Goal: Task Accomplishment & Management: Manage account settings

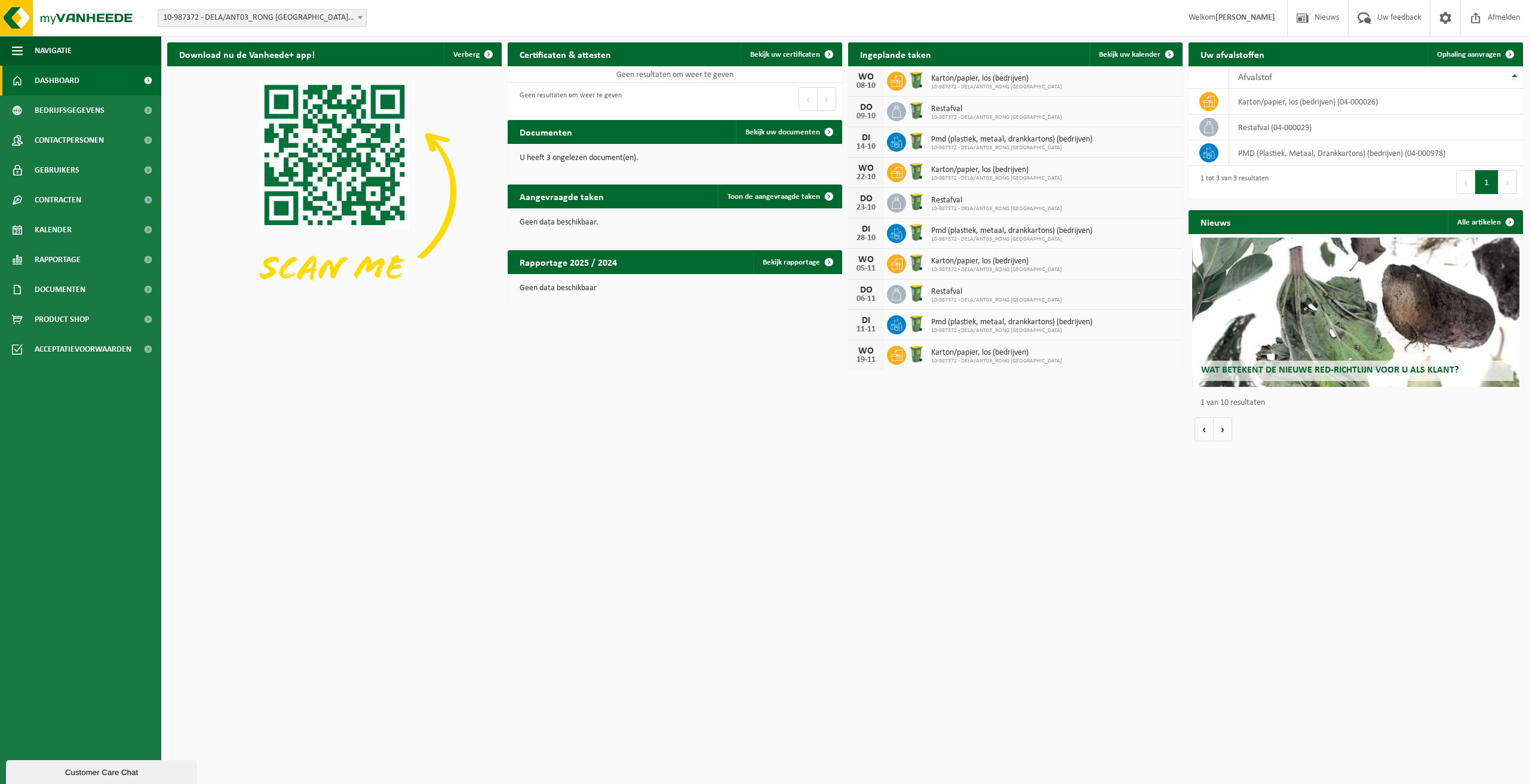
click at [1003, 78] on span "Karton/papier, los (bedrijven)" at bounding box center [997, 79] width 131 height 9
click at [1135, 53] on span "Bekijk uw kalender" at bounding box center [1129, 55] width 62 height 8
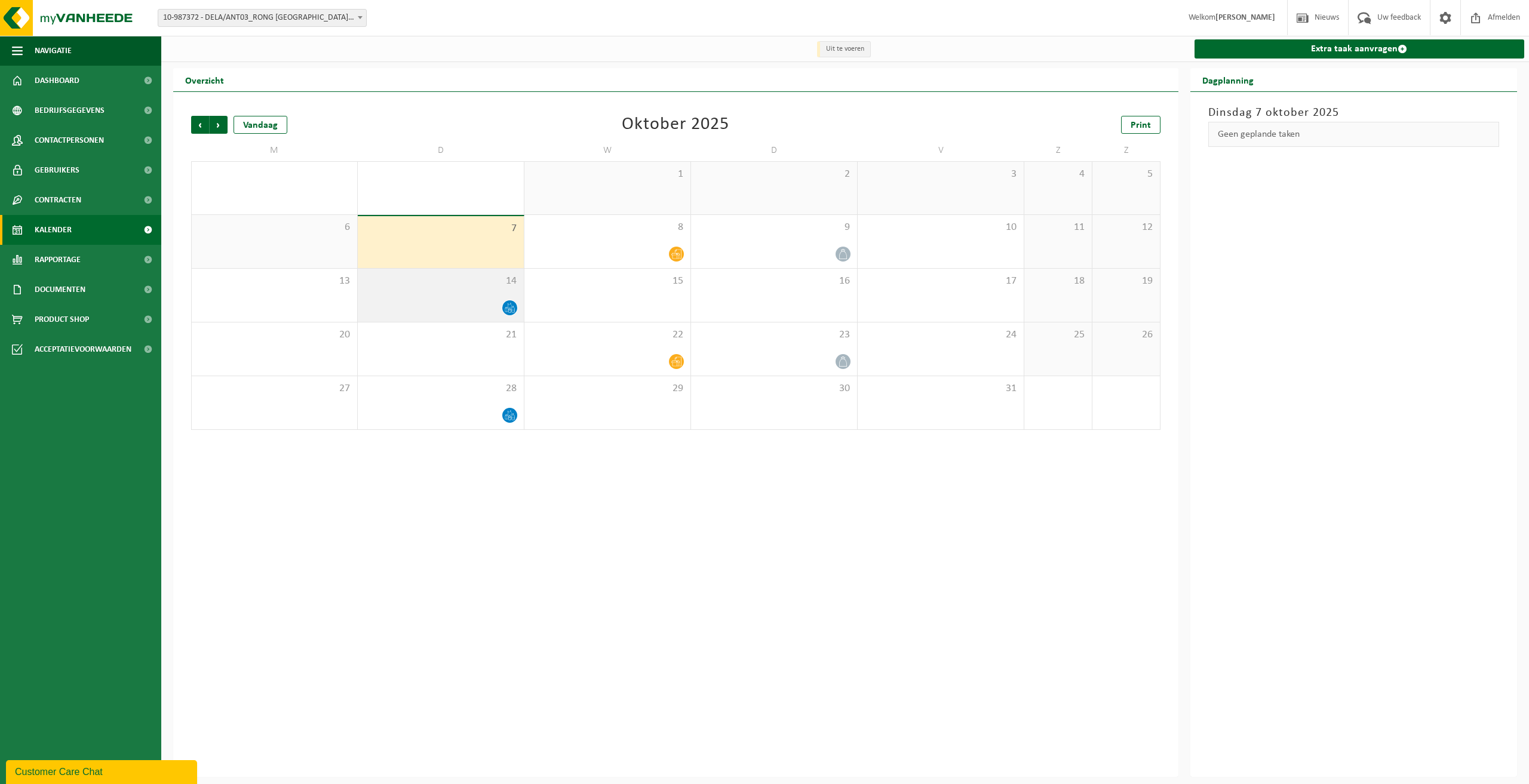
click at [442, 298] on div "14" at bounding box center [441, 295] width 166 height 53
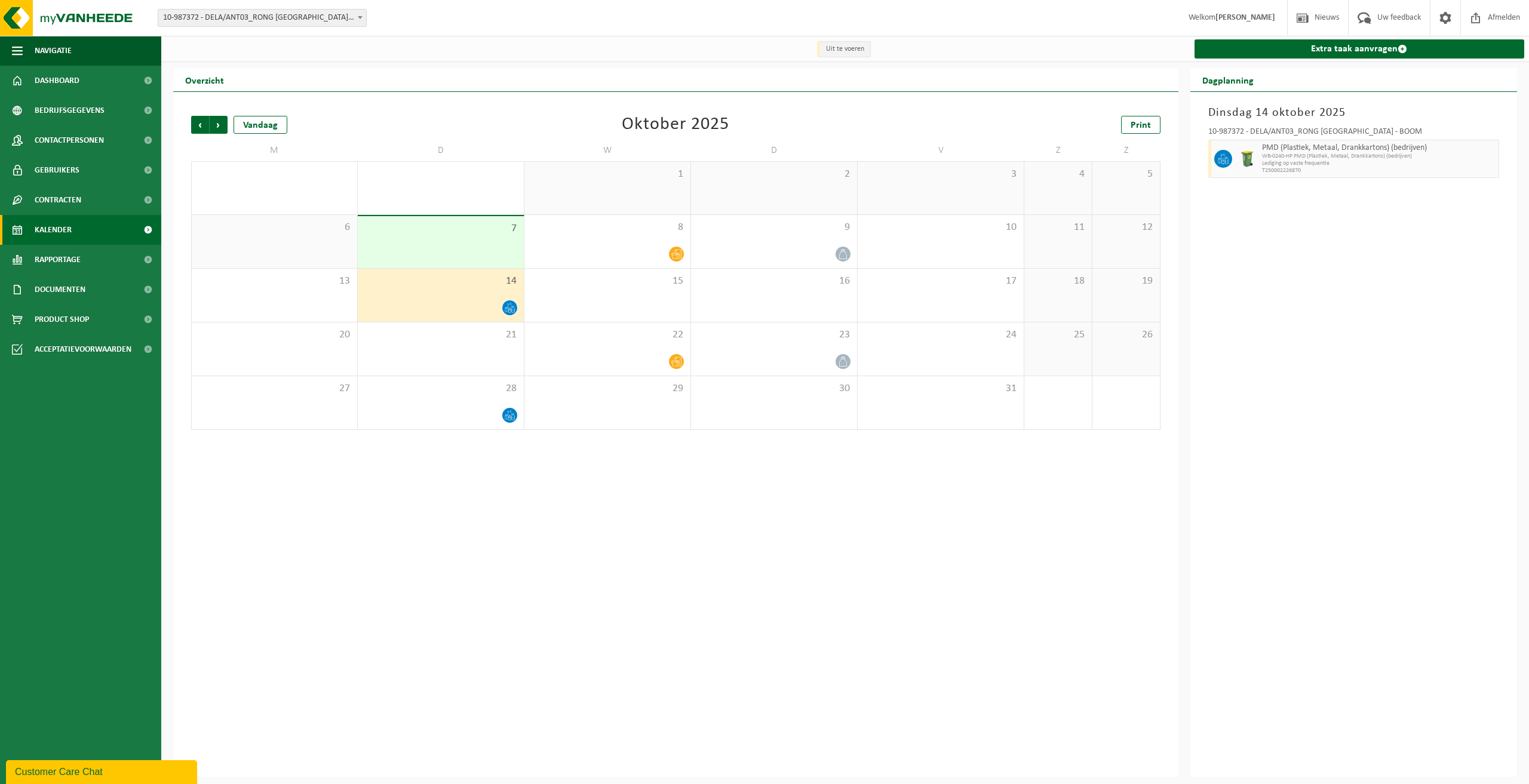
click at [449, 240] on div "7" at bounding box center [441, 242] width 166 height 52
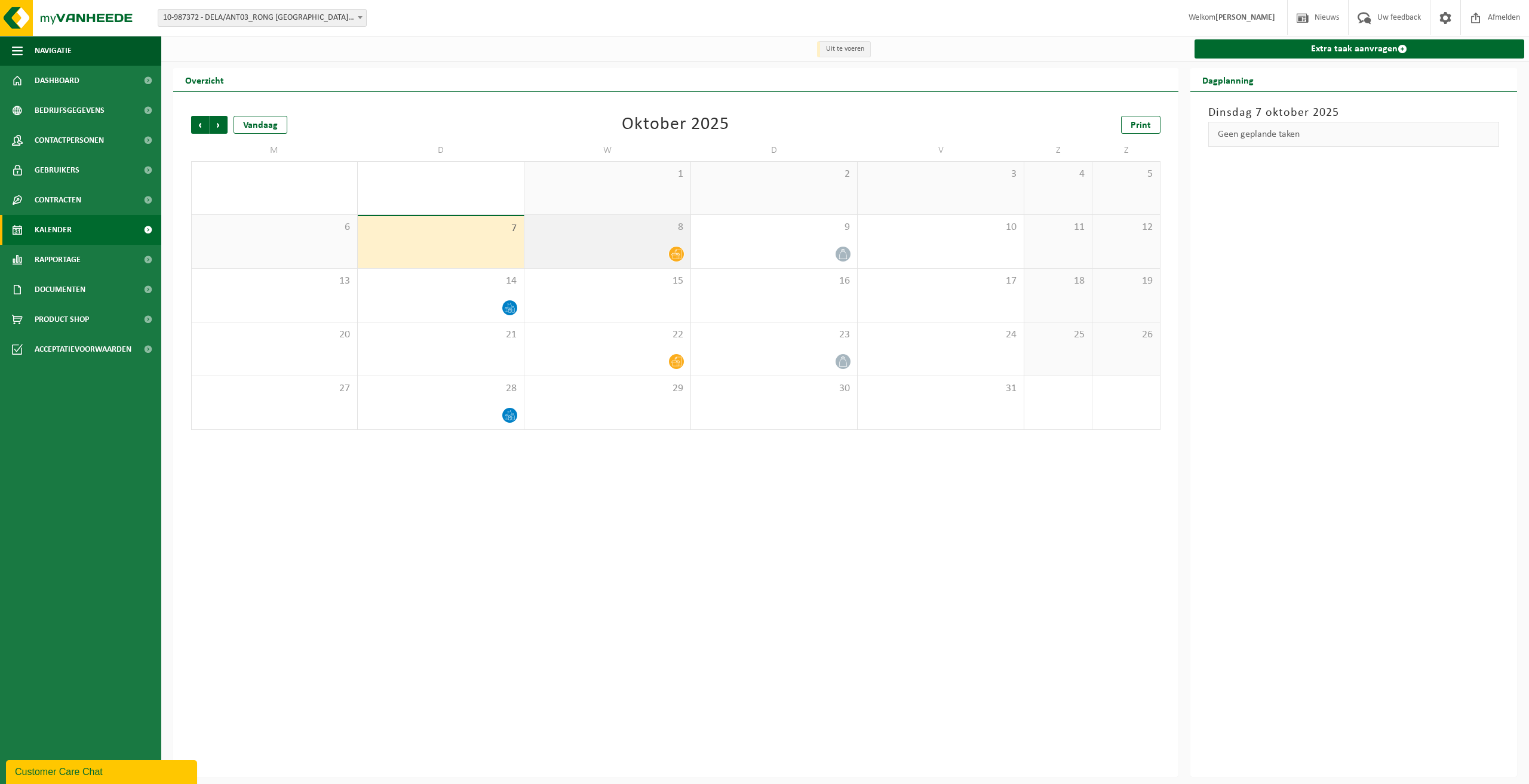
click at [649, 240] on div "8" at bounding box center [607, 242] width 166 height 53
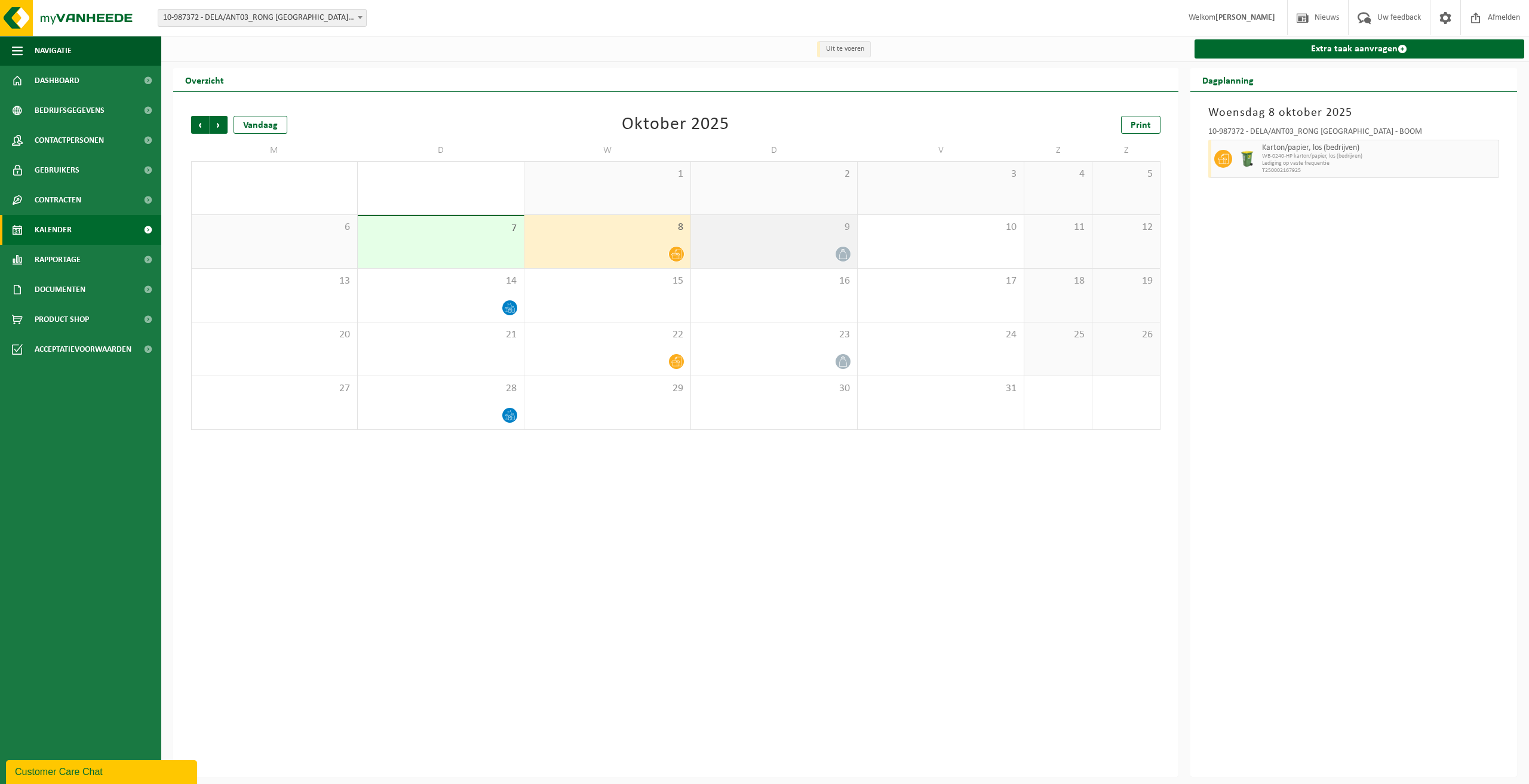
click at [760, 247] on div at bounding box center [774, 254] width 154 height 16
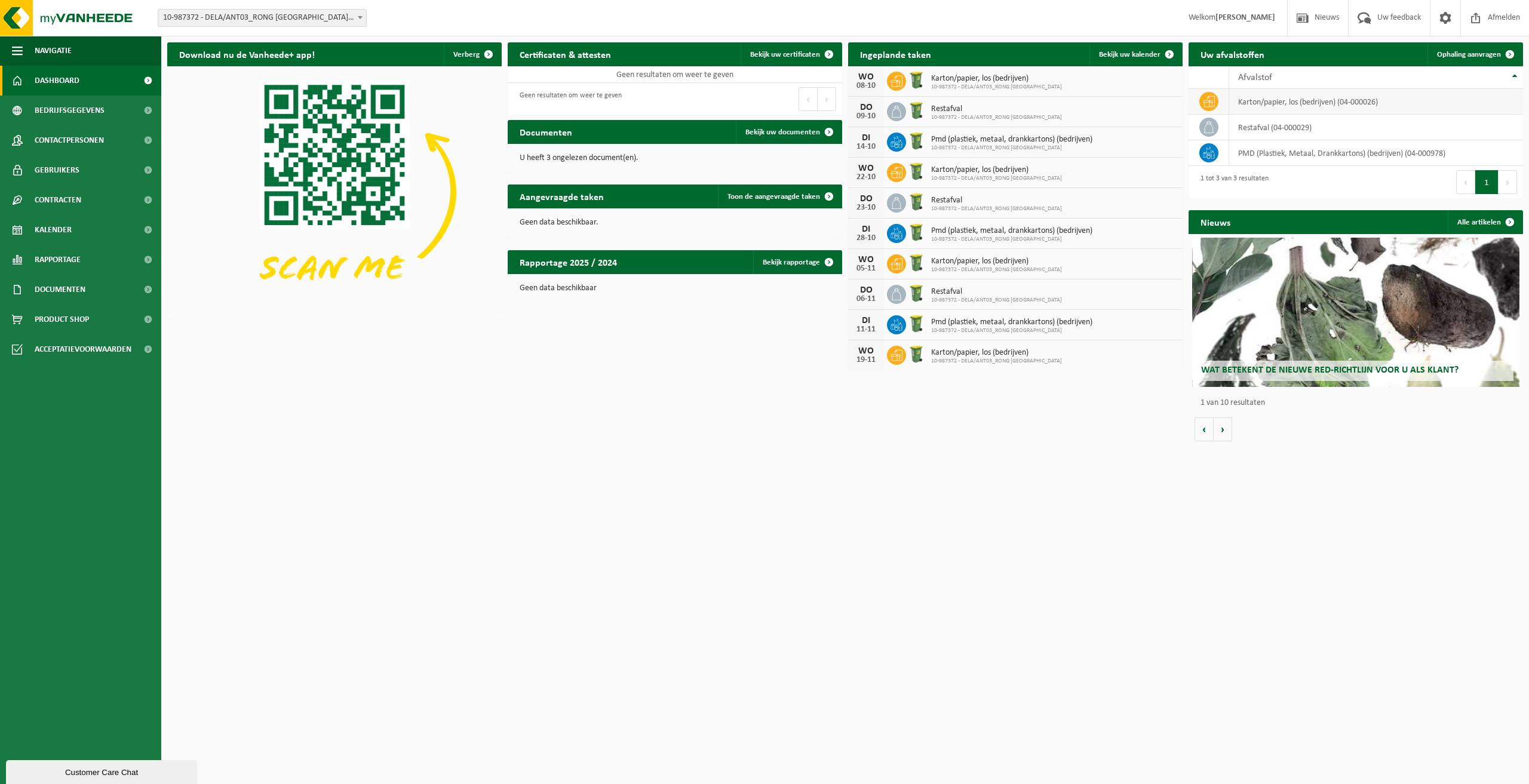
click at [1272, 102] on td "karton/papier, los (bedrijven) (04-000026)" at bounding box center [1375, 101] width 294 height 26
click at [1250, 155] on td "PMD (Plastiek, Metaal, Drankkartons) (bedrijven) (04-000978)" at bounding box center [1375, 153] width 294 height 26
click at [1251, 155] on td "PMD (Plastiek, Metaal, Drankkartons) (bedrijven) (04-000978)" at bounding box center [1375, 153] width 294 height 26
click at [924, 140] on img at bounding box center [916, 141] width 20 height 20
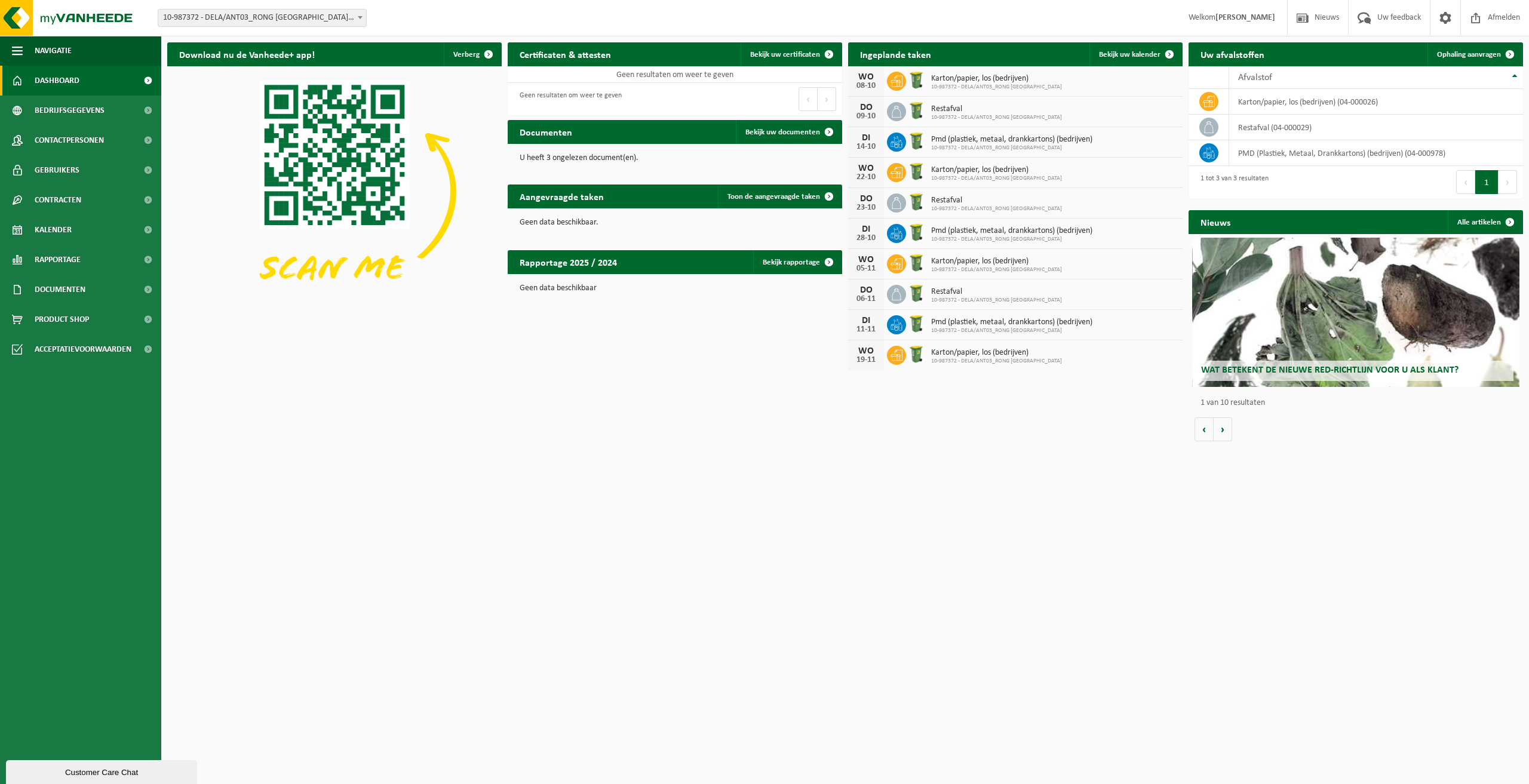
click at [937, 140] on span "Pmd (plastiek, metaal, drankkartons) (bedrijven)" at bounding box center [1012, 140] width 161 height 9
click at [875, 141] on div "DI" at bounding box center [866, 138] width 24 height 9
click at [859, 143] on div "14-10" at bounding box center [866, 147] width 24 height 8
click at [1130, 56] on span "Bekijk uw kalender" at bounding box center [1129, 55] width 62 height 8
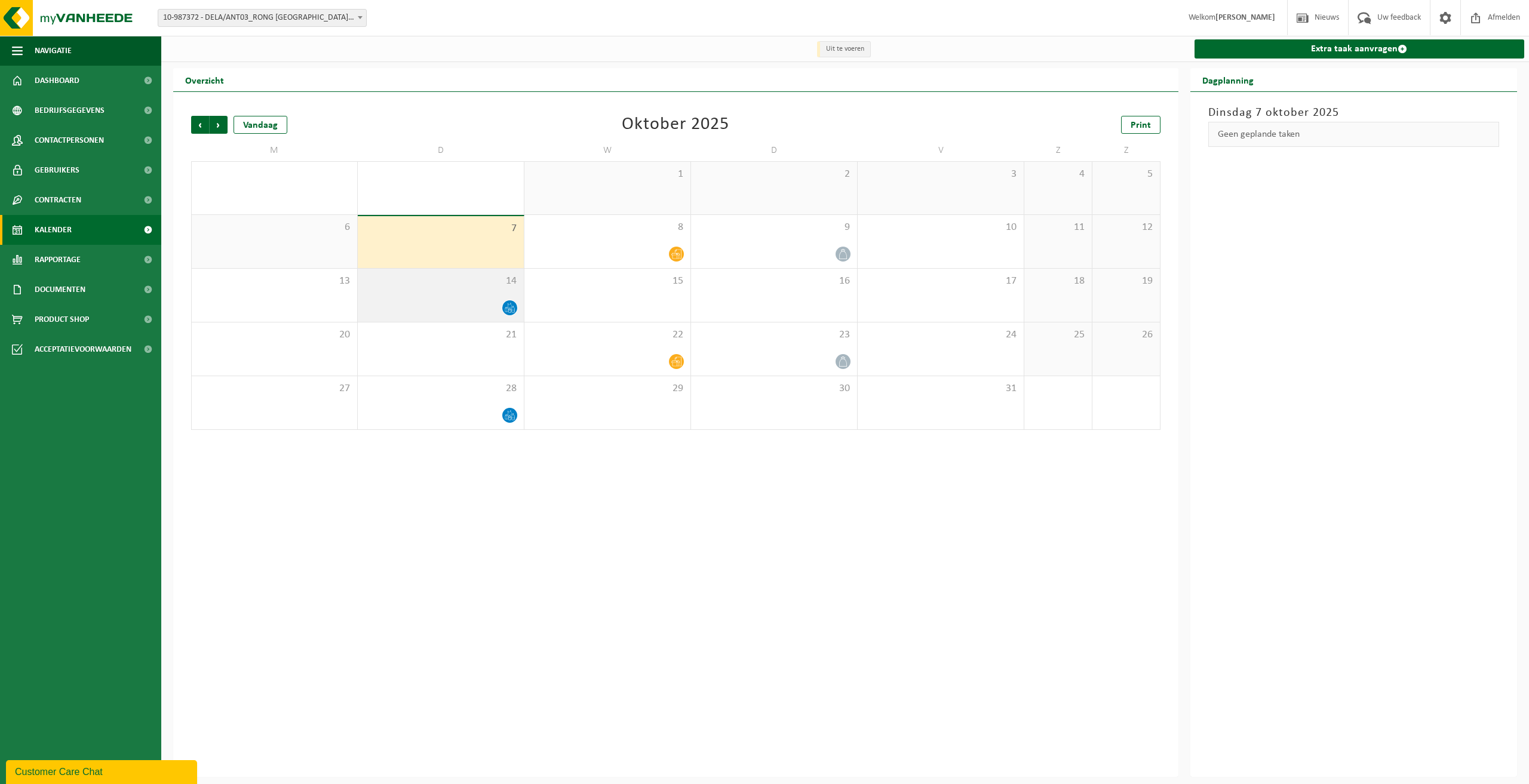
click at [470, 302] on div at bounding box center [440, 308] width 154 height 16
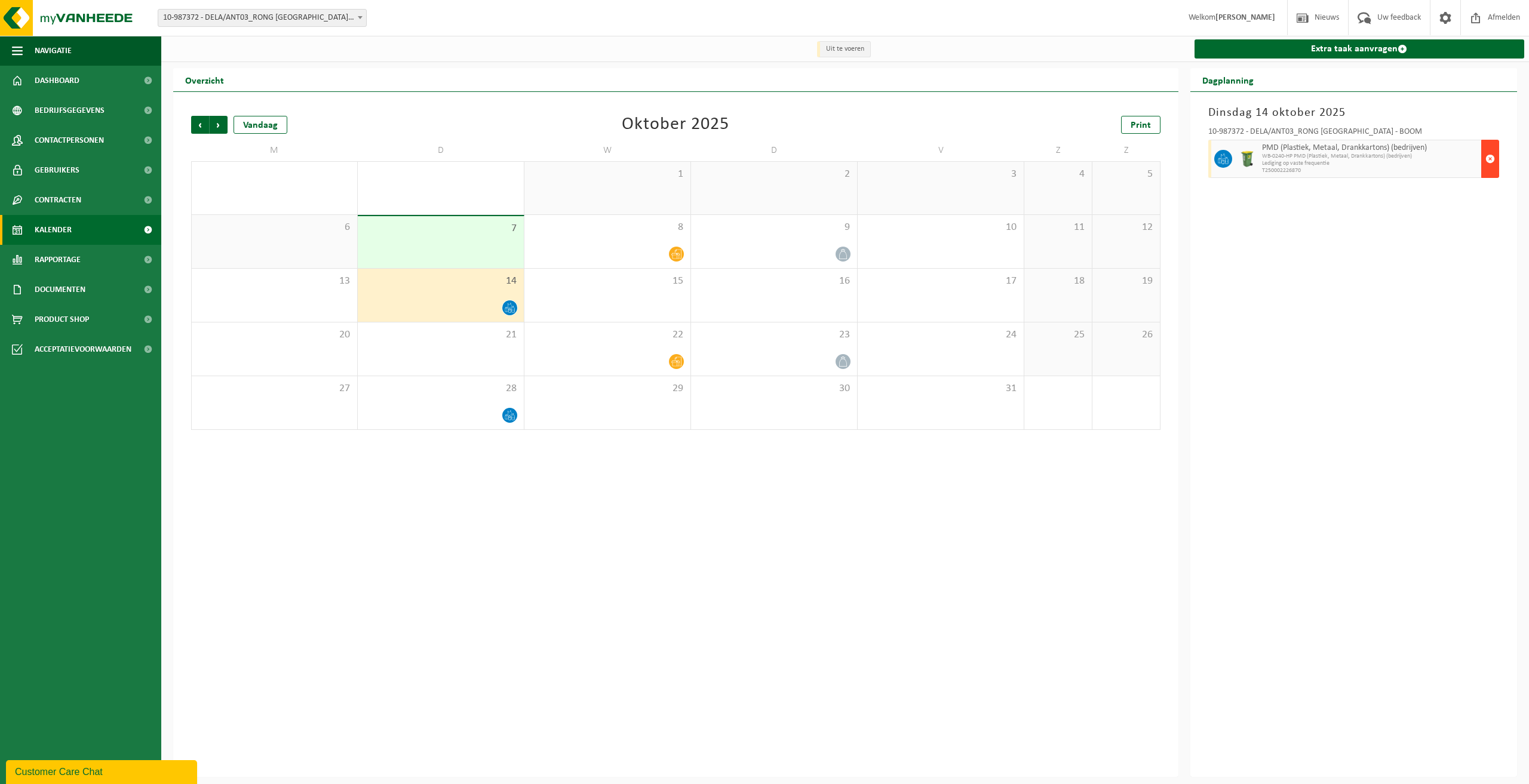
click at [1489, 159] on span "button" at bounding box center [1489, 159] width 9 height 24
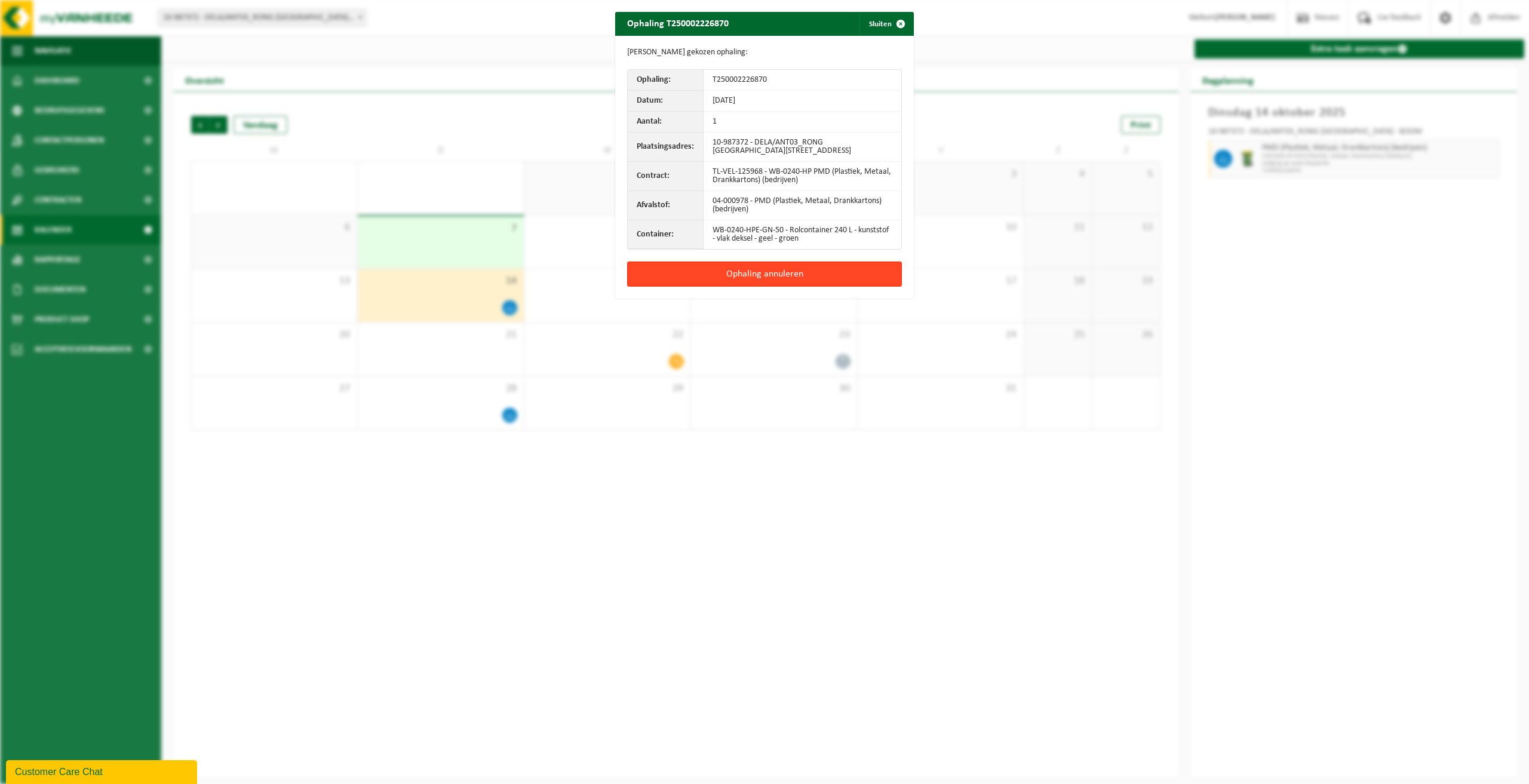
click at [772, 275] on button "Ophaling annuleren" at bounding box center [764, 274] width 275 height 25
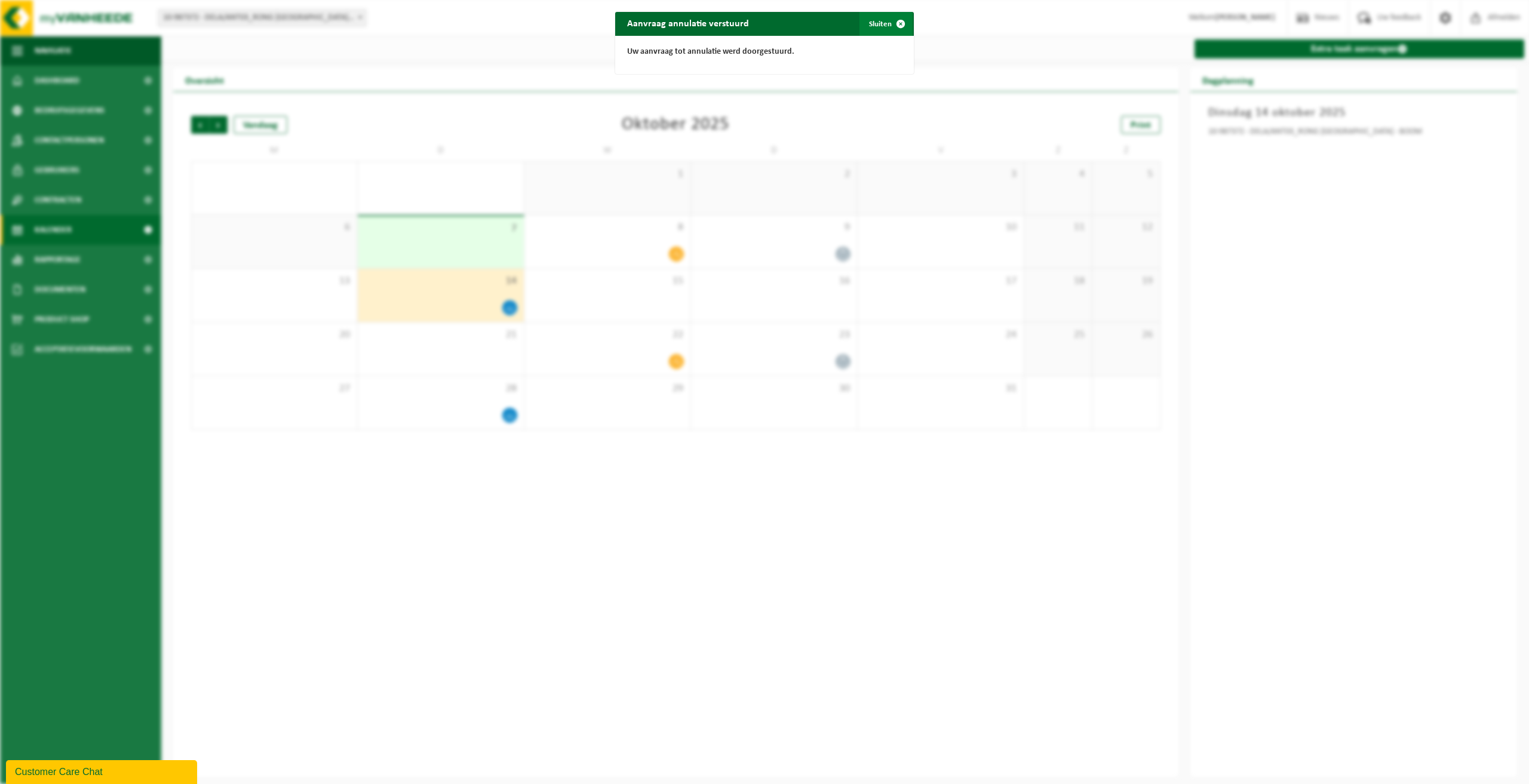
click at [872, 23] on button "Sluiten" at bounding box center [886, 24] width 53 height 24
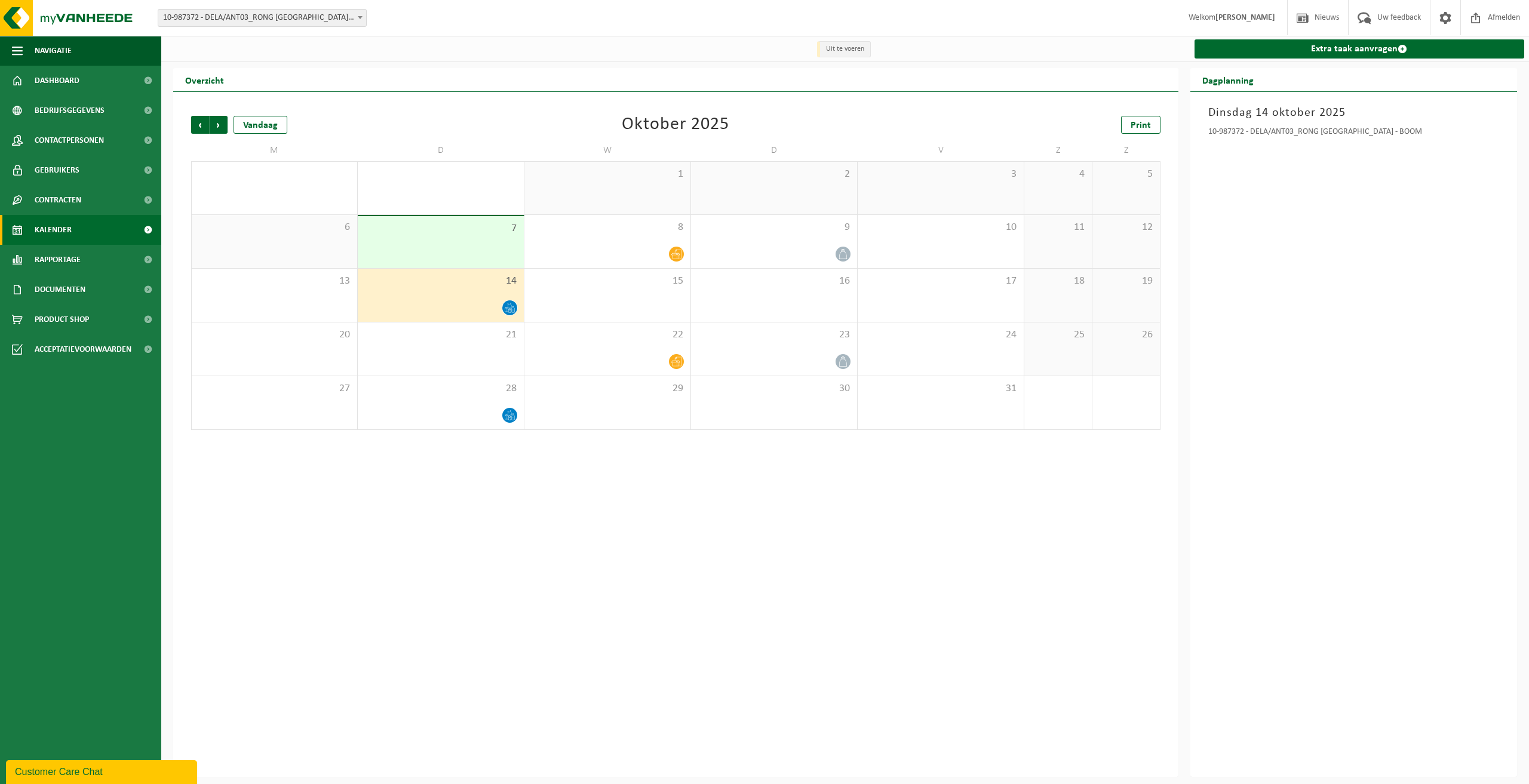
click at [452, 304] on div at bounding box center [440, 308] width 154 height 16
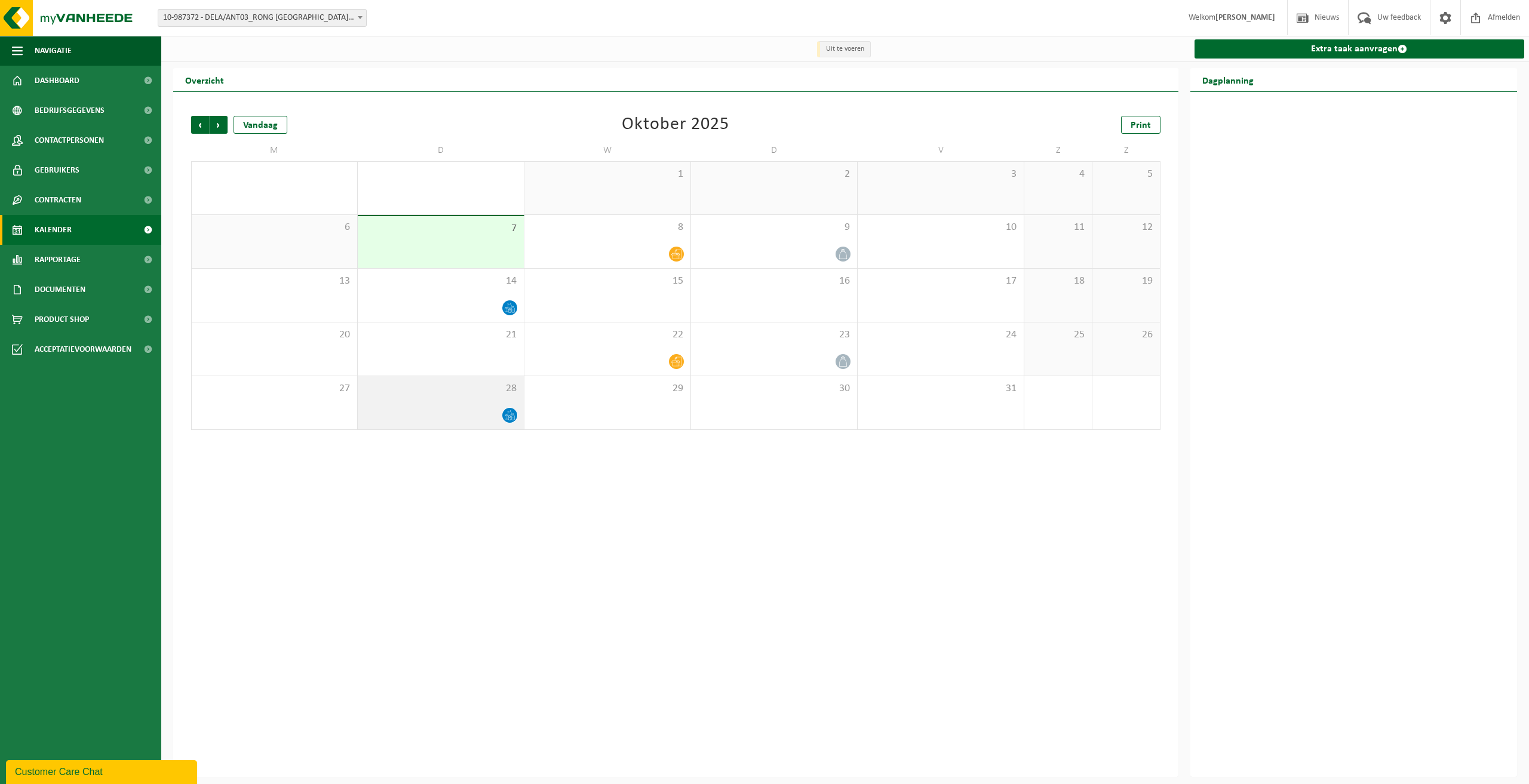
click at [445, 390] on span "28" at bounding box center [440, 388] width 154 height 13
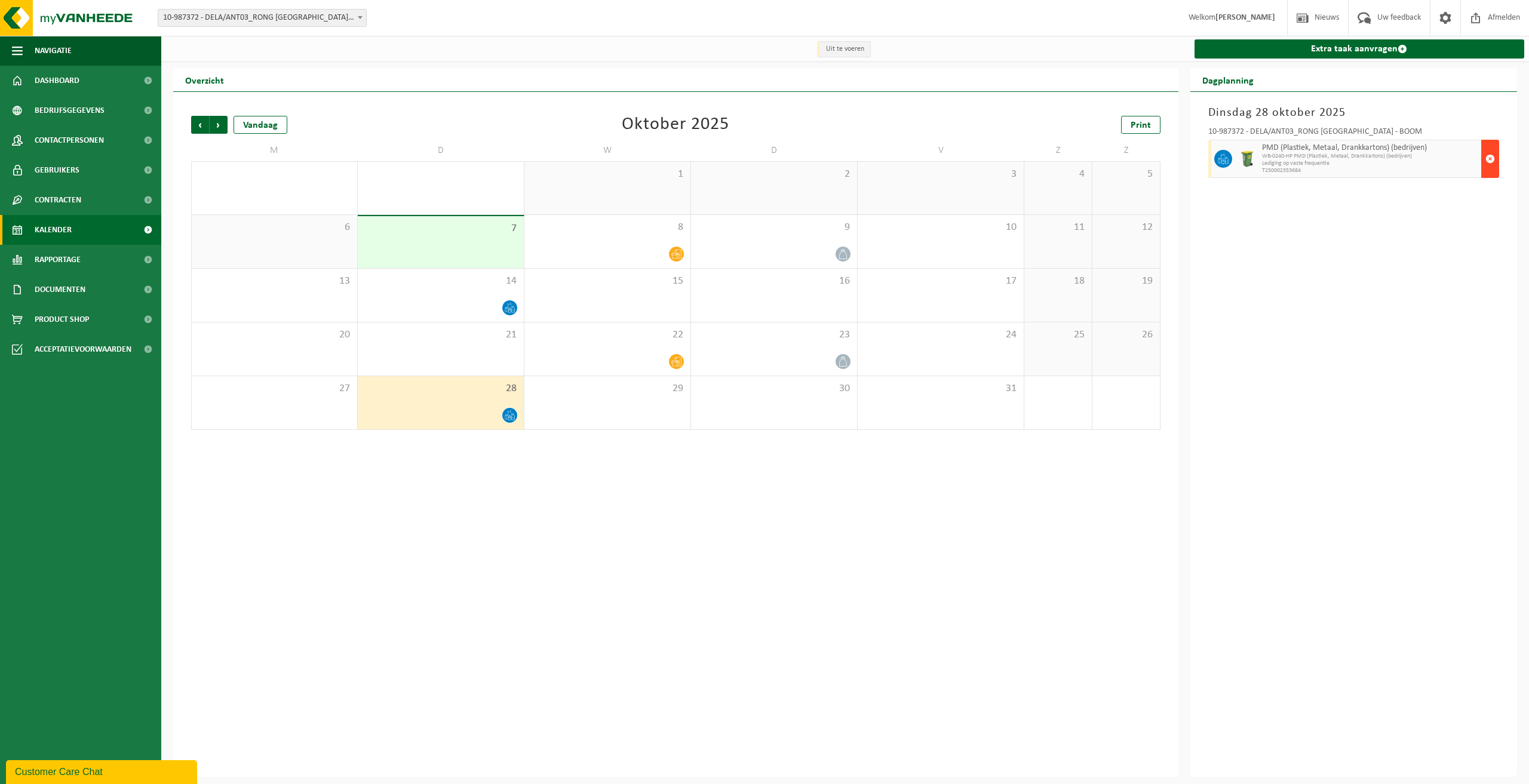
click at [1489, 159] on span "button" at bounding box center [1489, 159] width 9 height 24
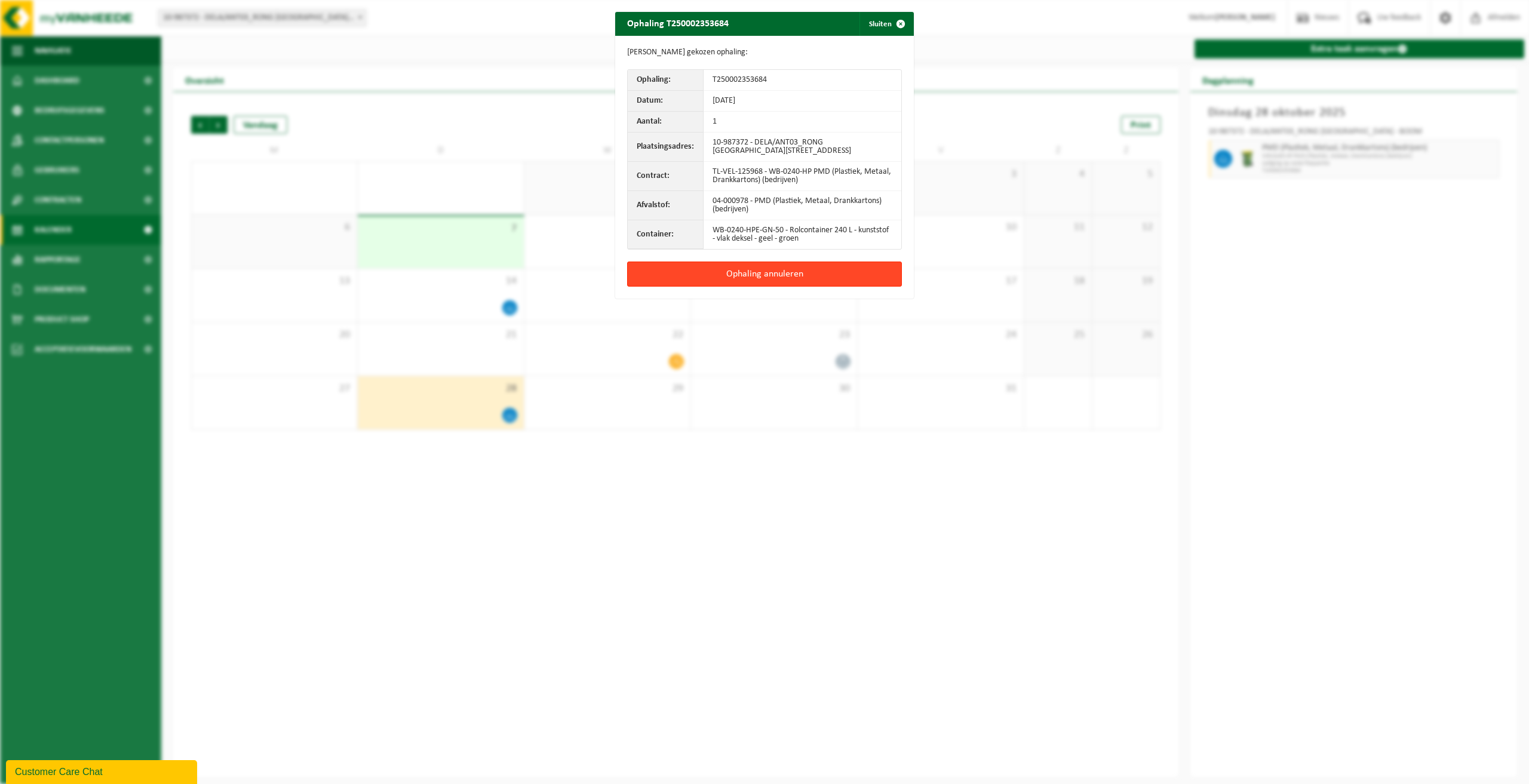
click at [754, 271] on button "Ophaling annuleren" at bounding box center [764, 274] width 275 height 25
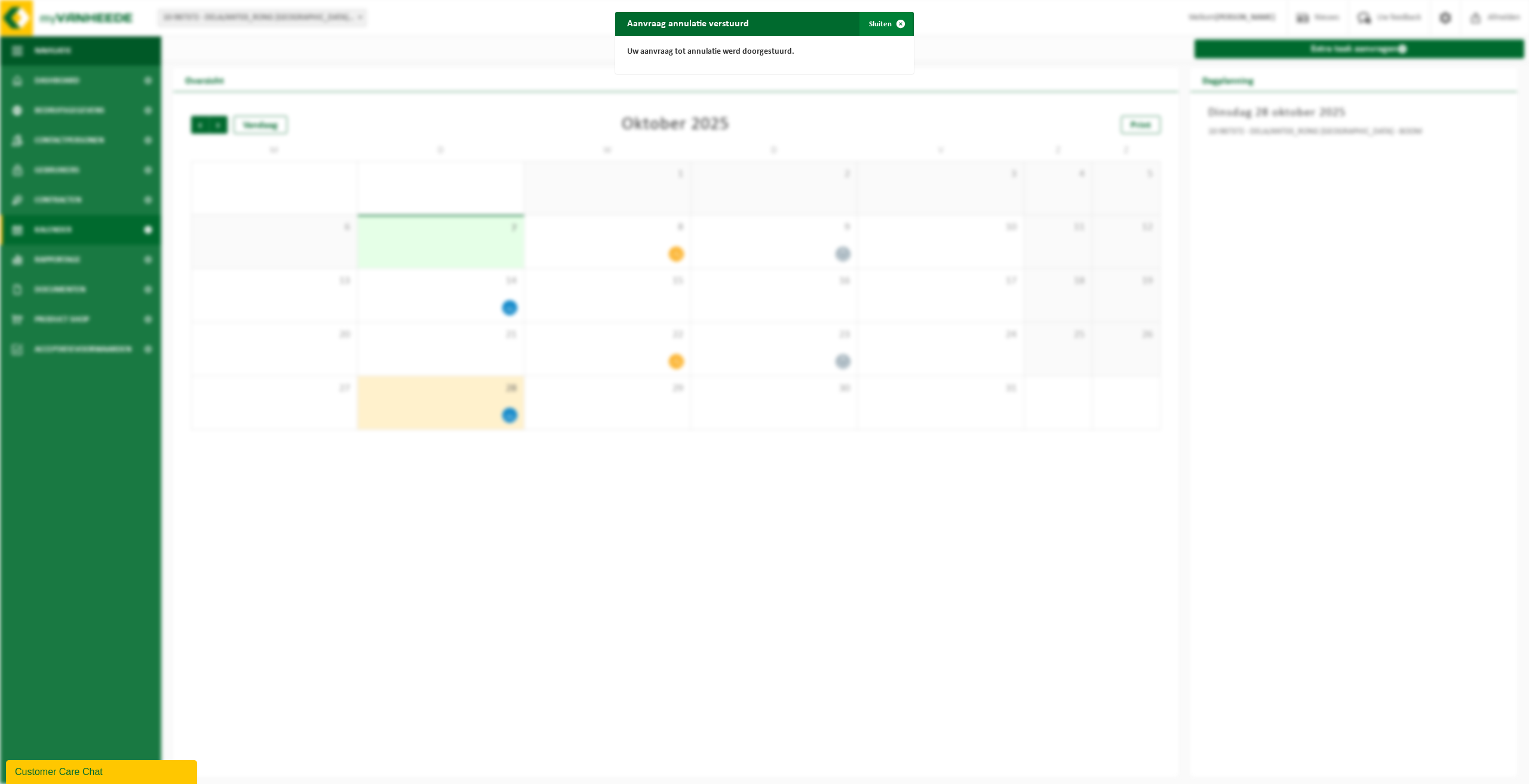
click at [895, 25] on span "button" at bounding box center [900, 24] width 24 height 24
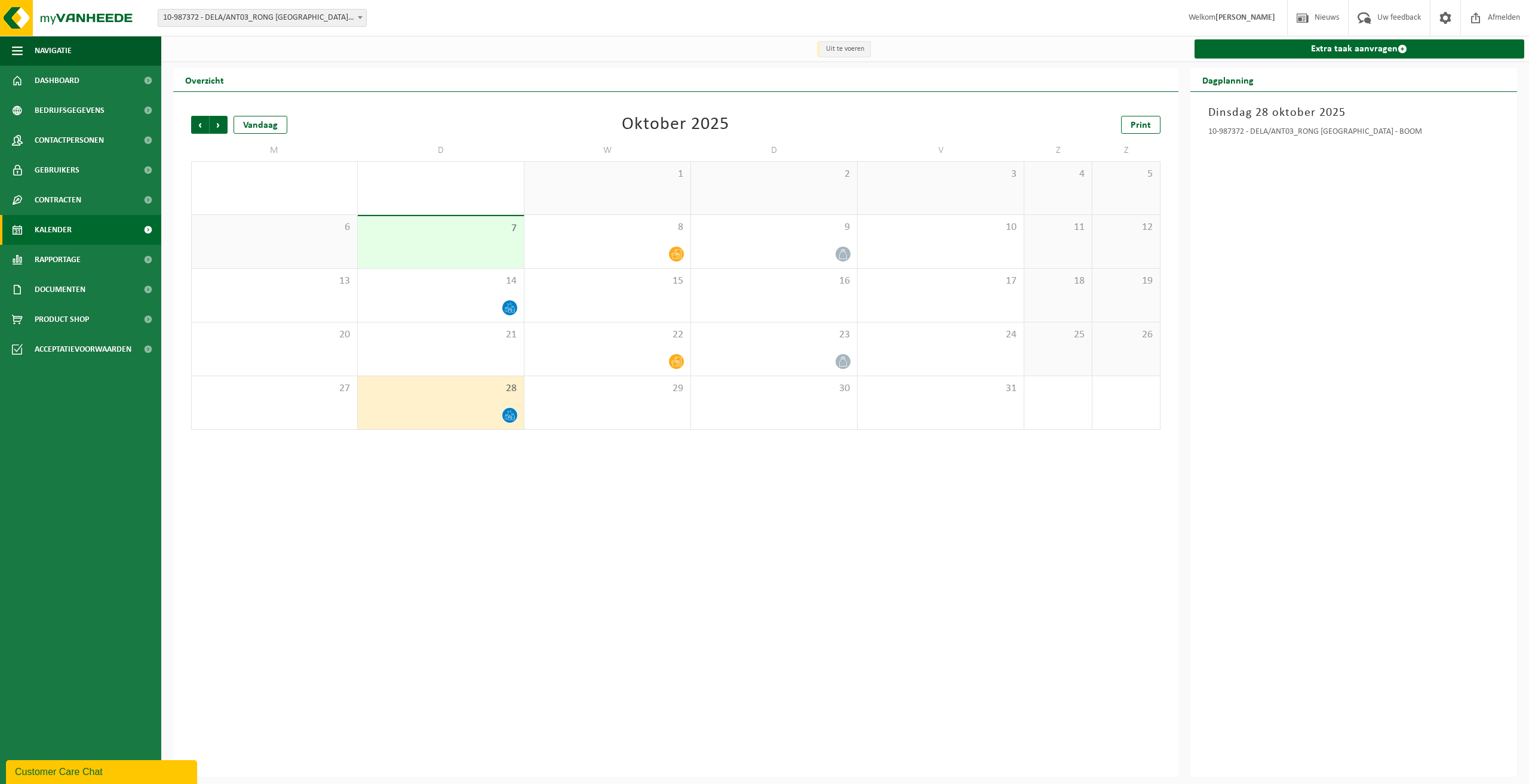
click at [592, 499] on div "Vorige Volgende Vandaag [DATE] Print M D W D V Z Z 29 30 1 2 3 4 5 6 7 8 9 10 1…" at bounding box center [675, 434] width 1005 height 685
click at [712, 512] on div "Vorige Volgende Vandaag [DATE] Print M D W D V Z Z 29 30 1 2 3 4 5 6 7 8 9 10 1…" at bounding box center [675, 434] width 1005 height 685
click at [624, 234] on span "8" at bounding box center [607, 227] width 154 height 13
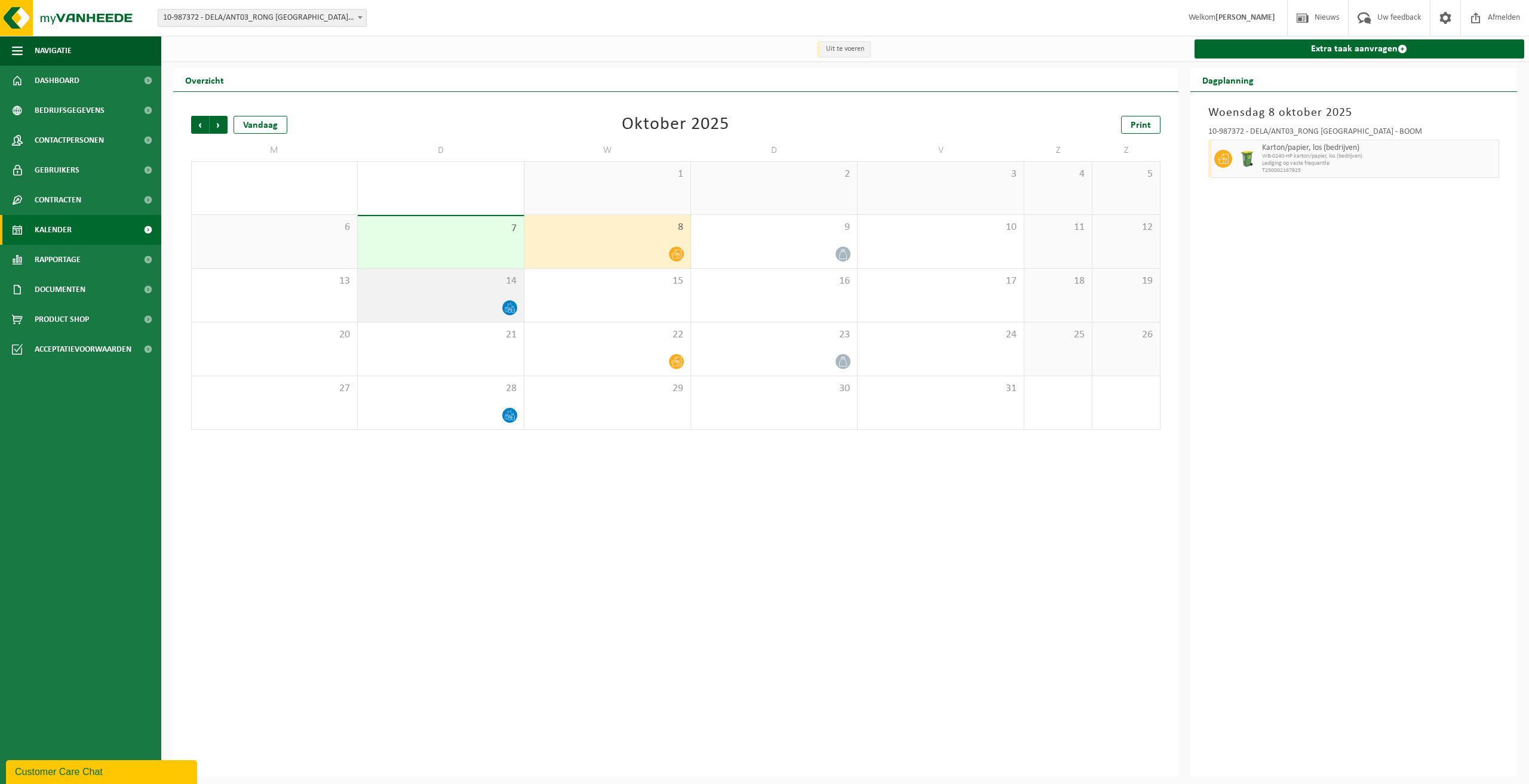
click at [448, 295] on div "14" at bounding box center [441, 295] width 166 height 53
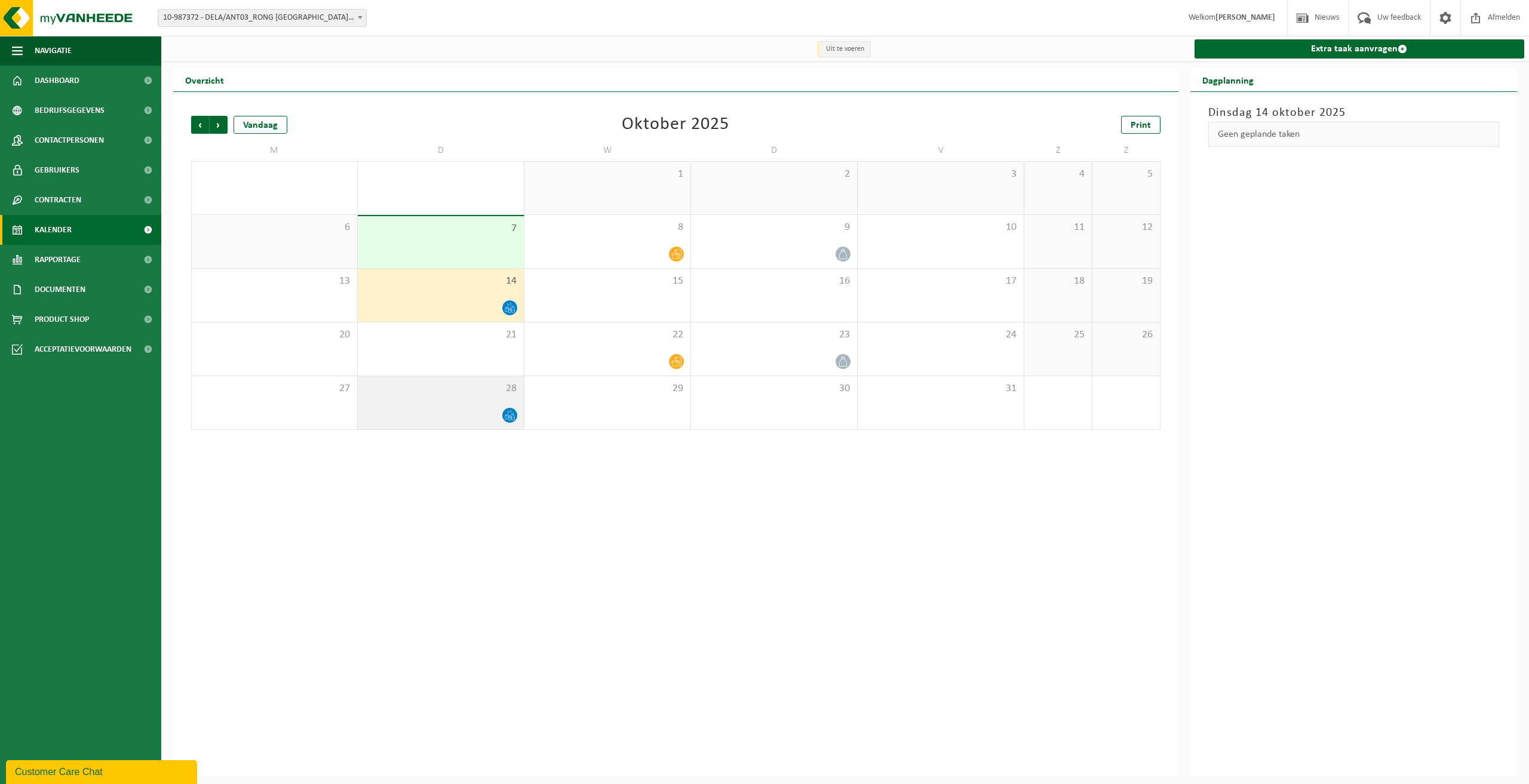
click at [435, 396] on div "28" at bounding box center [441, 403] width 166 height 53
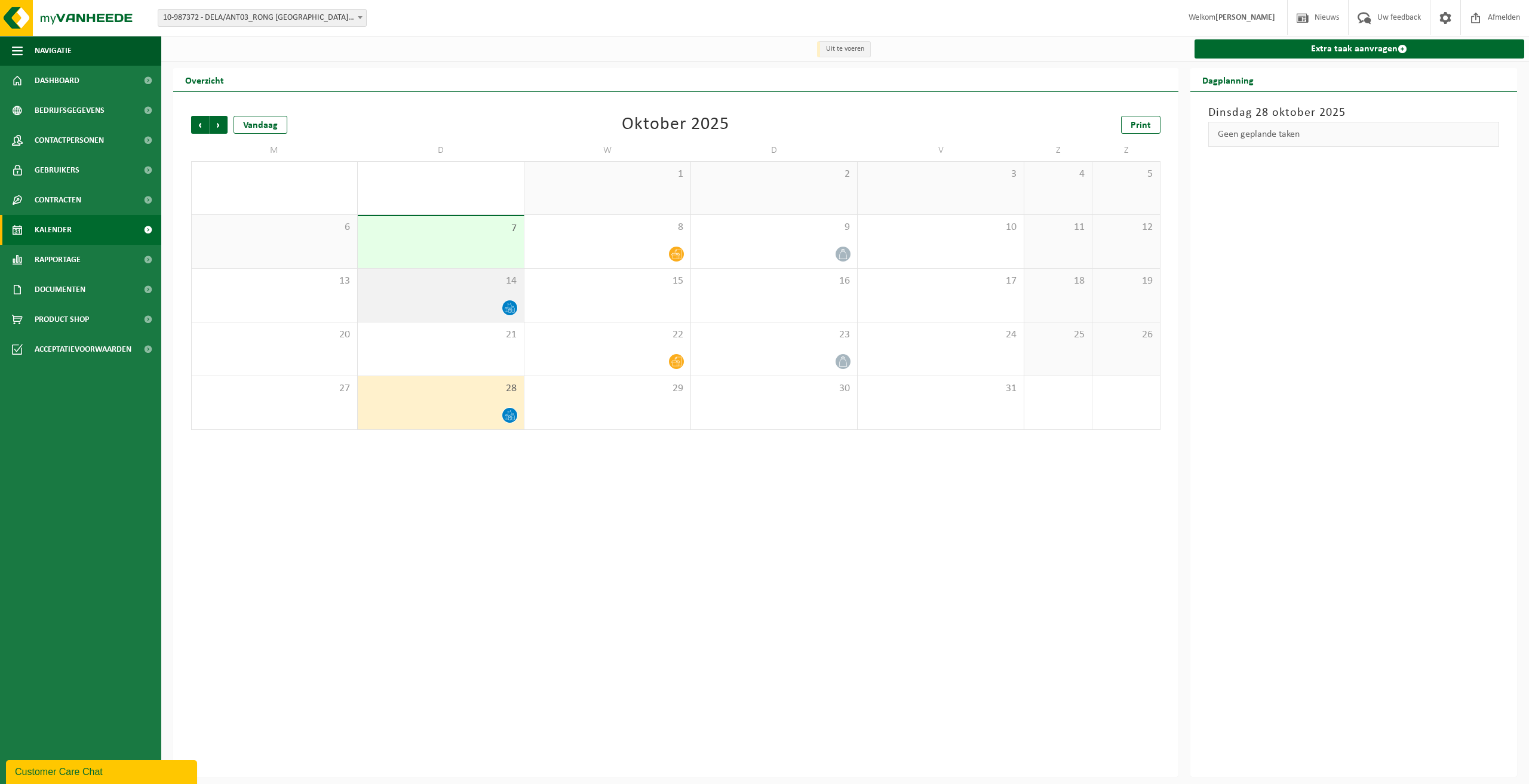
click at [440, 288] on span "14" at bounding box center [440, 281] width 154 height 13
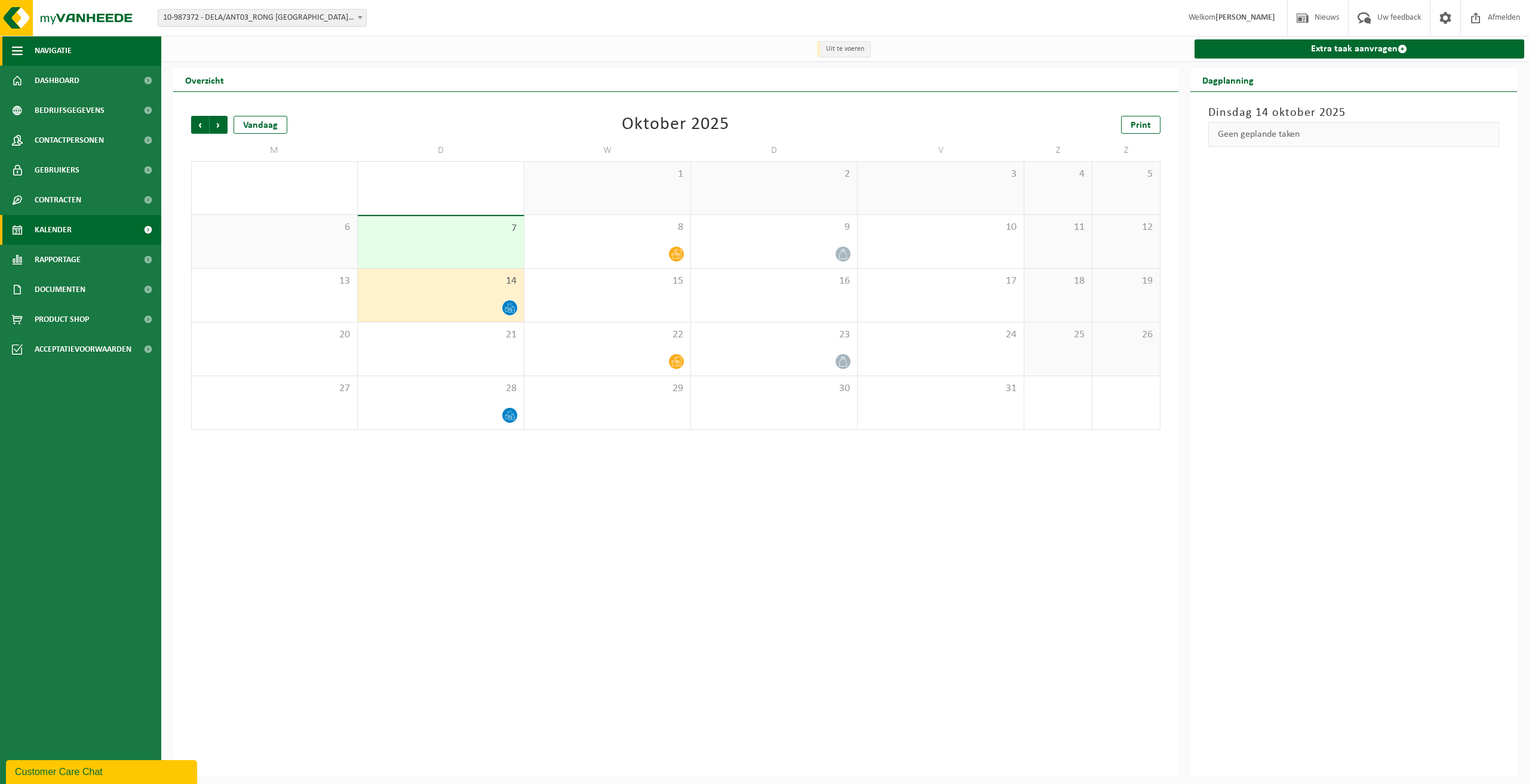
click at [18, 46] on span "button" at bounding box center [17, 50] width 11 height 30
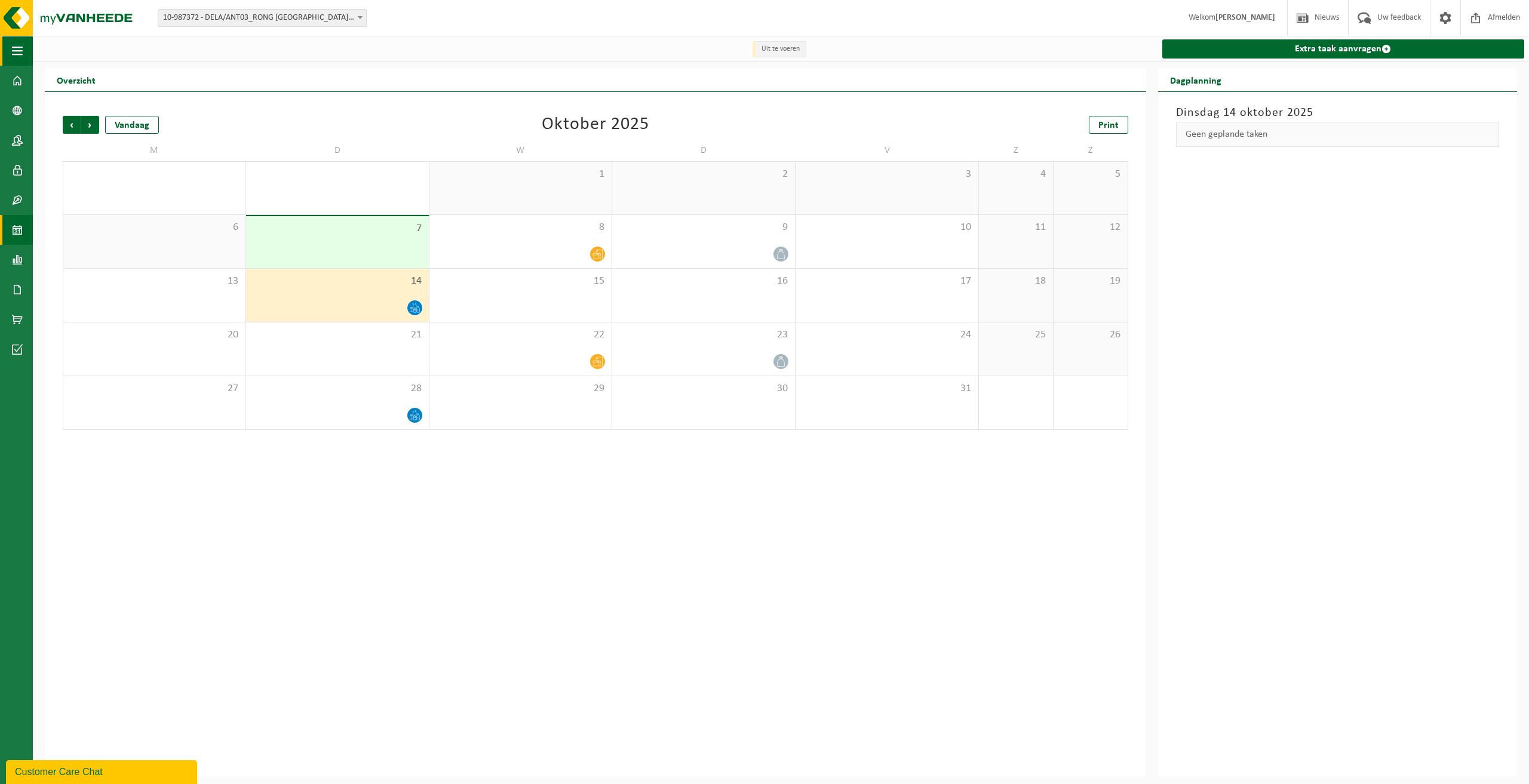
click at [18, 46] on span "button" at bounding box center [17, 50] width 11 height 30
